Goal: Find contact information: Find contact information

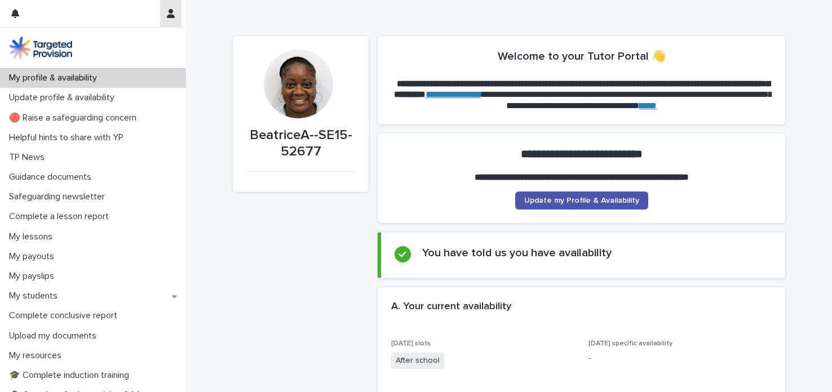
click at [177, 15] on button "button" at bounding box center [170, 13] width 21 height 27
click at [372, 236] on div at bounding box center [416, 196] width 832 height 392
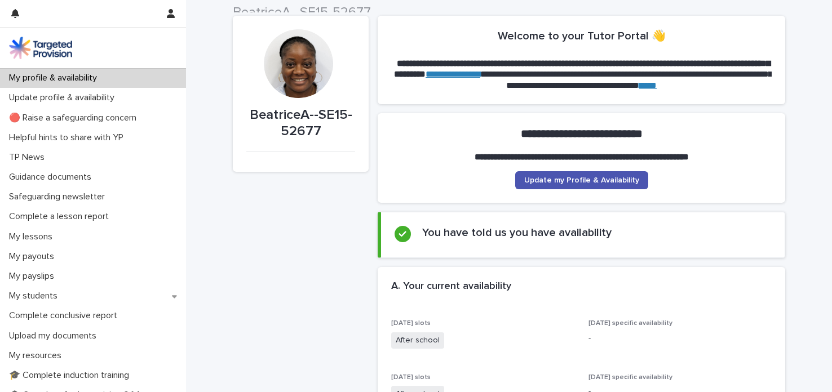
scroll to position [17, 0]
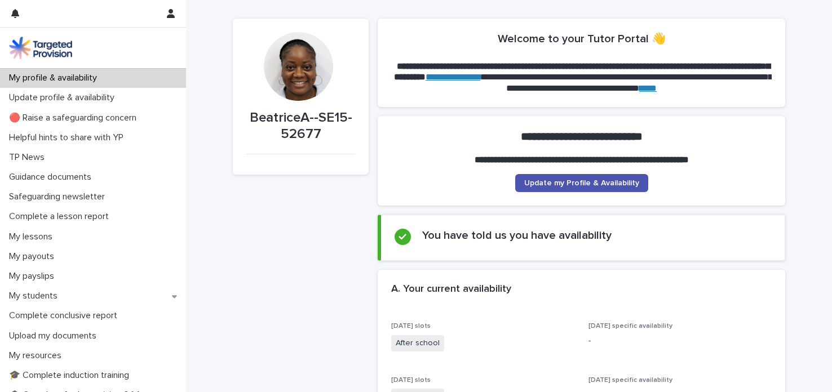
click at [480, 74] on link "**********" at bounding box center [452, 77] width 55 height 8
click at [656, 90] on link "****" at bounding box center [647, 88] width 17 height 8
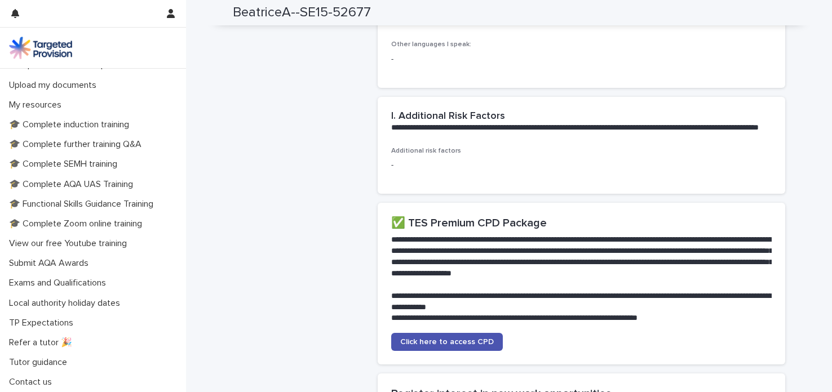
scroll to position [2061, 0]
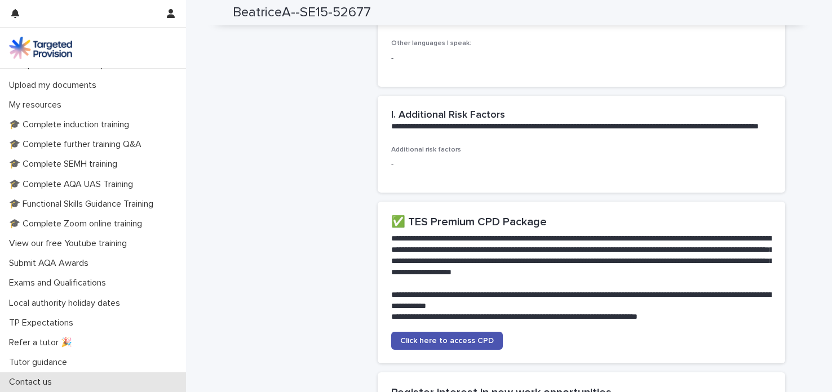
click at [34, 384] on p "Contact us" at bounding box center [33, 382] width 56 height 11
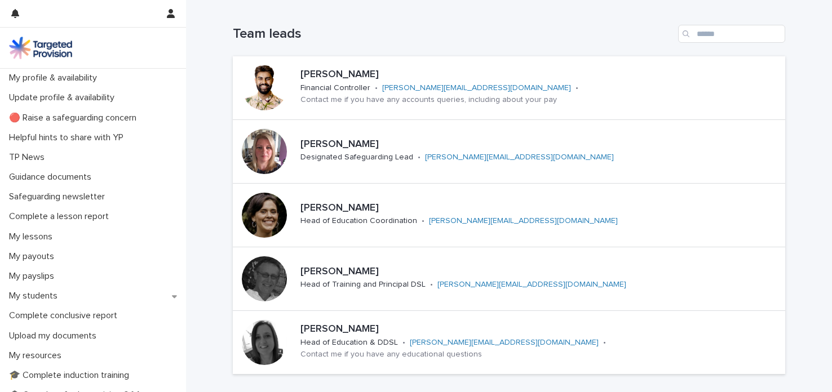
scroll to position [108, 0]
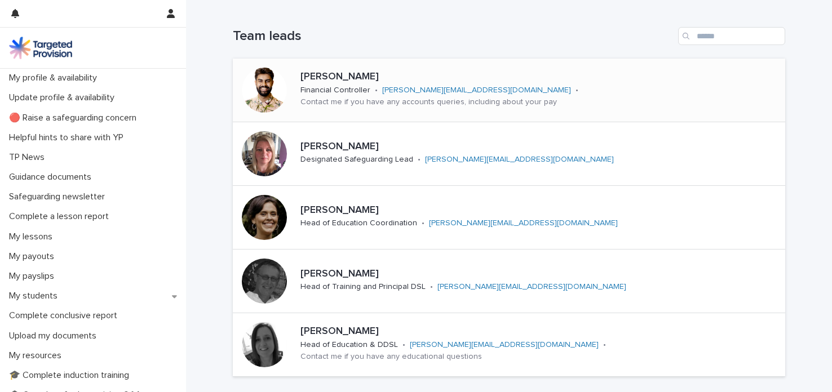
click at [493, 97] on p "Contact me if you have any accounts queries, including about your pay" at bounding box center [428, 102] width 256 height 10
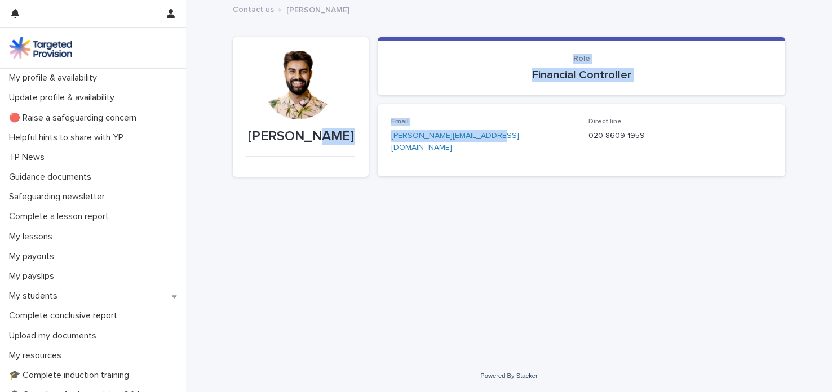
drag, startPoint x: 490, startPoint y: 136, endPoint x: 371, endPoint y: 143, distance: 119.1
click at [371, 143] on div "[PERSON_NAME] Sorry, there was an error saving your record. Please try again. P…" at bounding box center [509, 105] width 552 height 162
click at [450, 287] on div "Loading... Saving… Loading... Saving… [PERSON_NAME] [PERSON_NAME] Sorry, there …" at bounding box center [508, 166] width 563 height 331
drag, startPoint x: 489, startPoint y: 135, endPoint x: 374, endPoint y: 139, distance: 115.0
click at [374, 139] on div "[PERSON_NAME] Sorry, there was an error saving your record. Please try again. P…" at bounding box center [509, 105] width 552 height 162
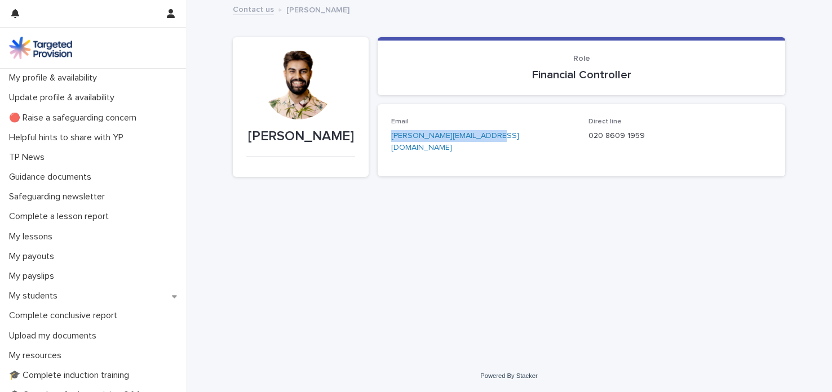
copy link "[PERSON_NAME][EMAIL_ADDRESS][DOMAIN_NAME]"
click at [244, 7] on link "Contact us" at bounding box center [253, 8] width 41 height 13
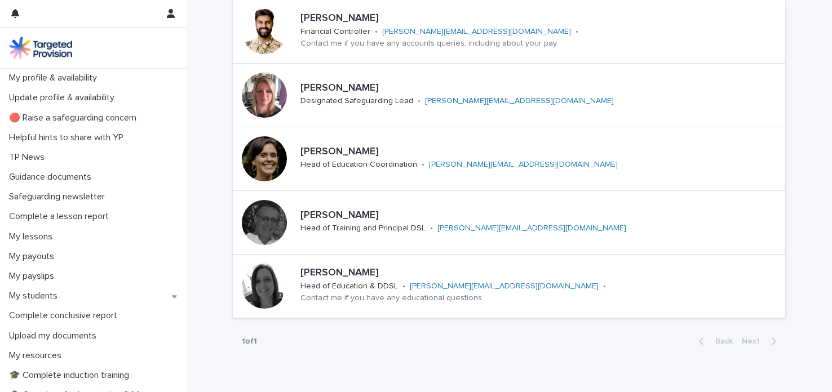
scroll to position [174, 0]
